Goal: Task Accomplishment & Management: Manage account settings

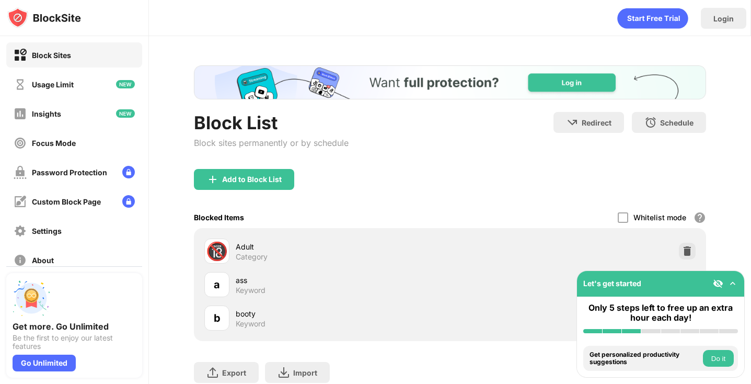
scroll to position [67, 0]
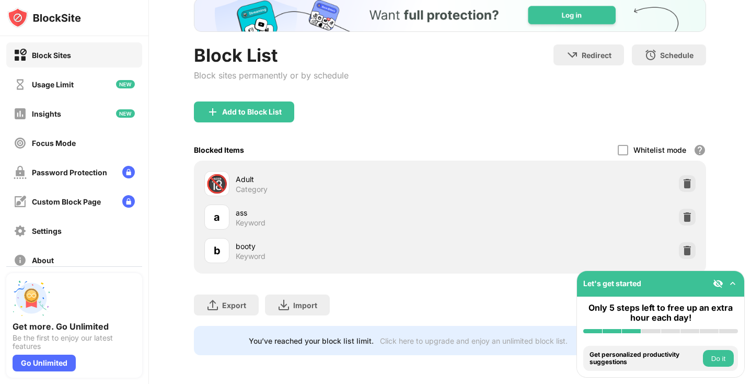
click at [240, 214] on div "ass" at bounding box center [343, 212] width 214 height 11
click at [686, 216] on img at bounding box center [687, 217] width 10 height 10
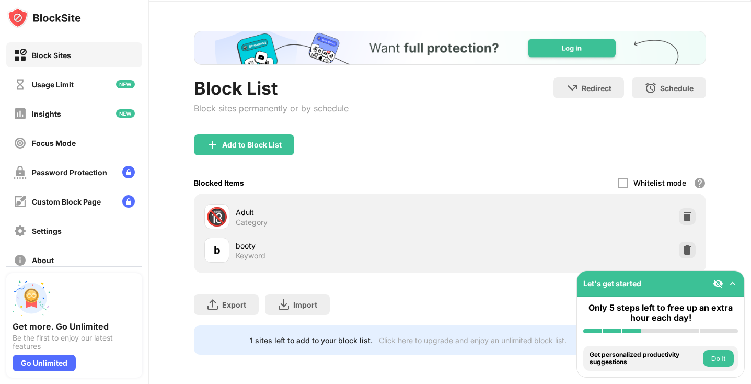
scroll to position [34, 0]
click at [260, 141] on div "Add to Block List" at bounding box center [252, 145] width 60 height 8
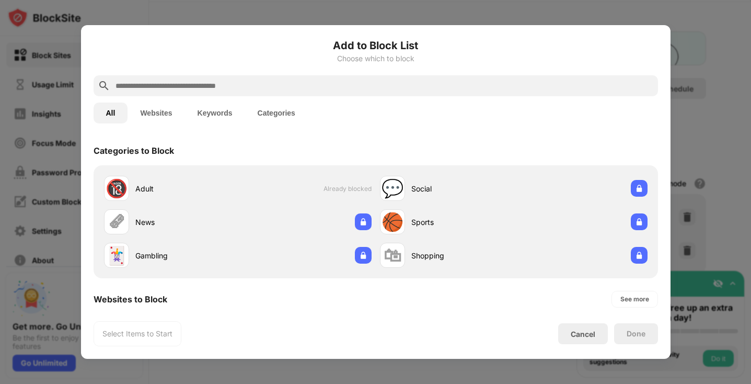
click at [266, 86] on input "text" at bounding box center [385, 85] width 540 height 13
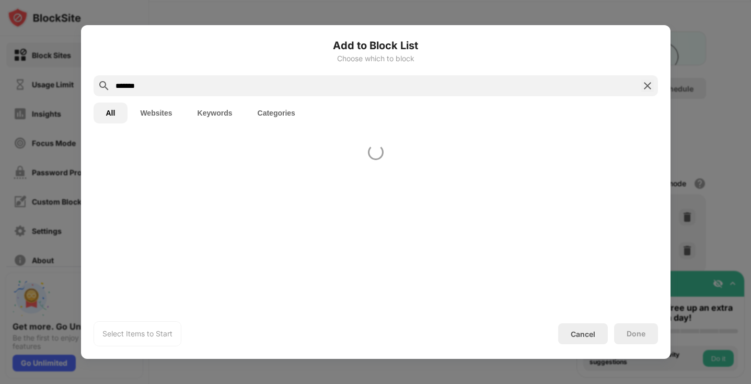
type input "*******"
click at [201, 116] on button "Keywords" at bounding box center [215, 112] width 60 height 21
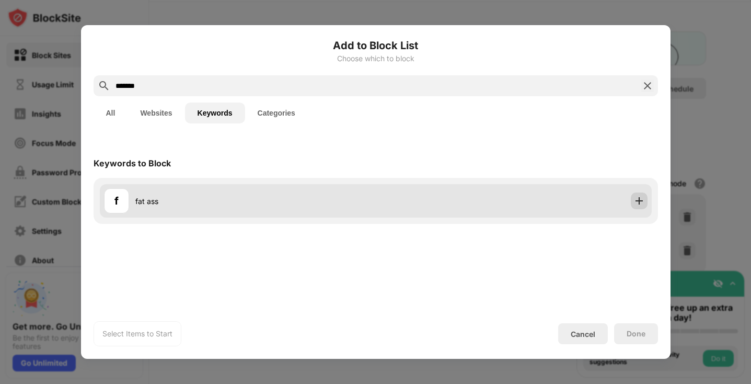
click at [641, 204] on img at bounding box center [639, 201] width 10 height 10
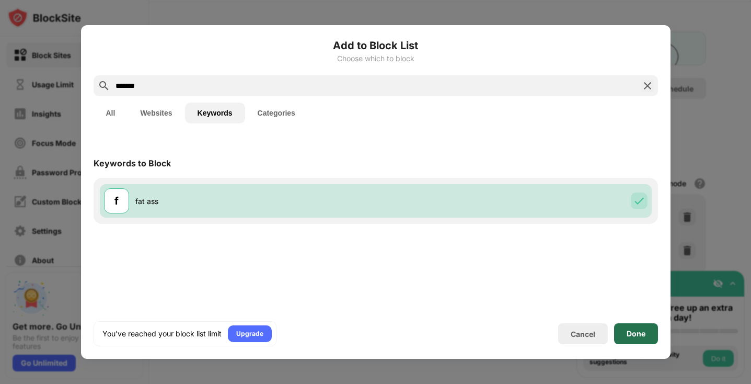
click at [628, 333] on div "Done" at bounding box center [636, 333] width 19 height 8
